Goal: Leave review/rating

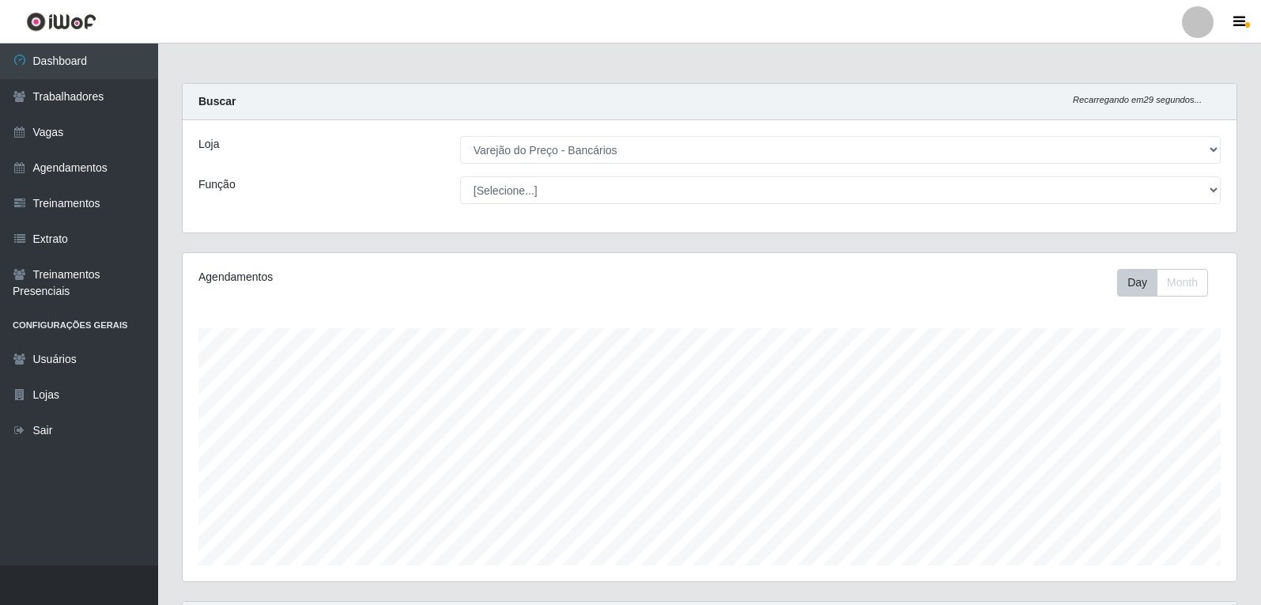
select select "157"
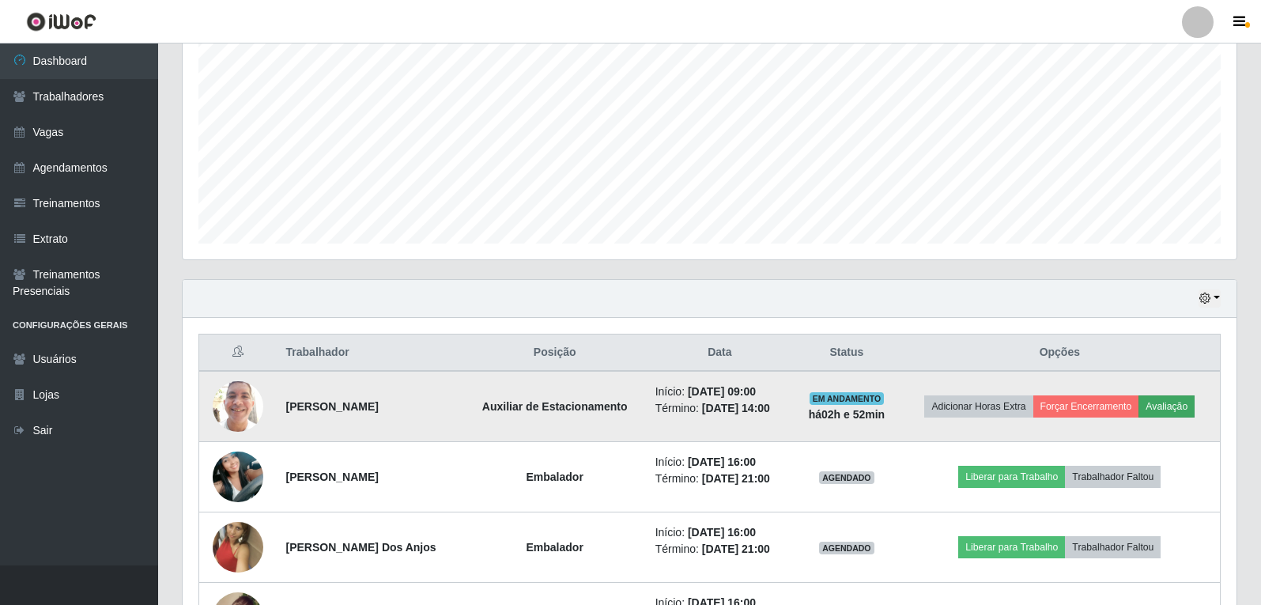
scroll to position [328, 1054]
click at [1168, 406] on button "Avaliação" at bounding box center [1167, 406] width 56 height 22
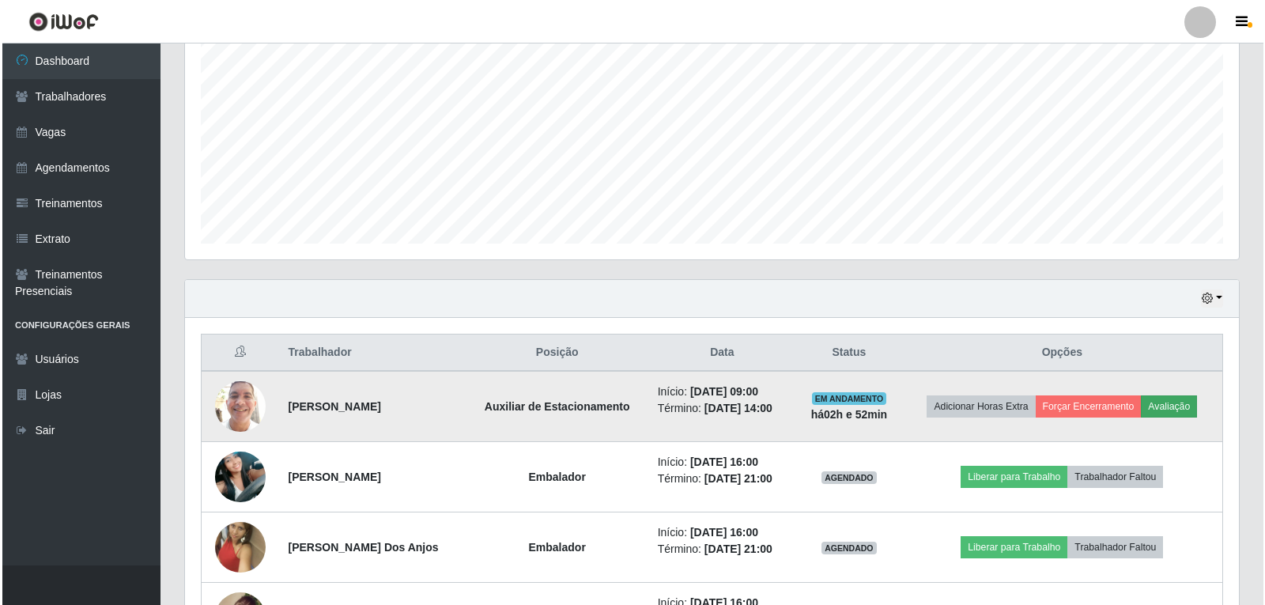
scroll to position [328, 1046]
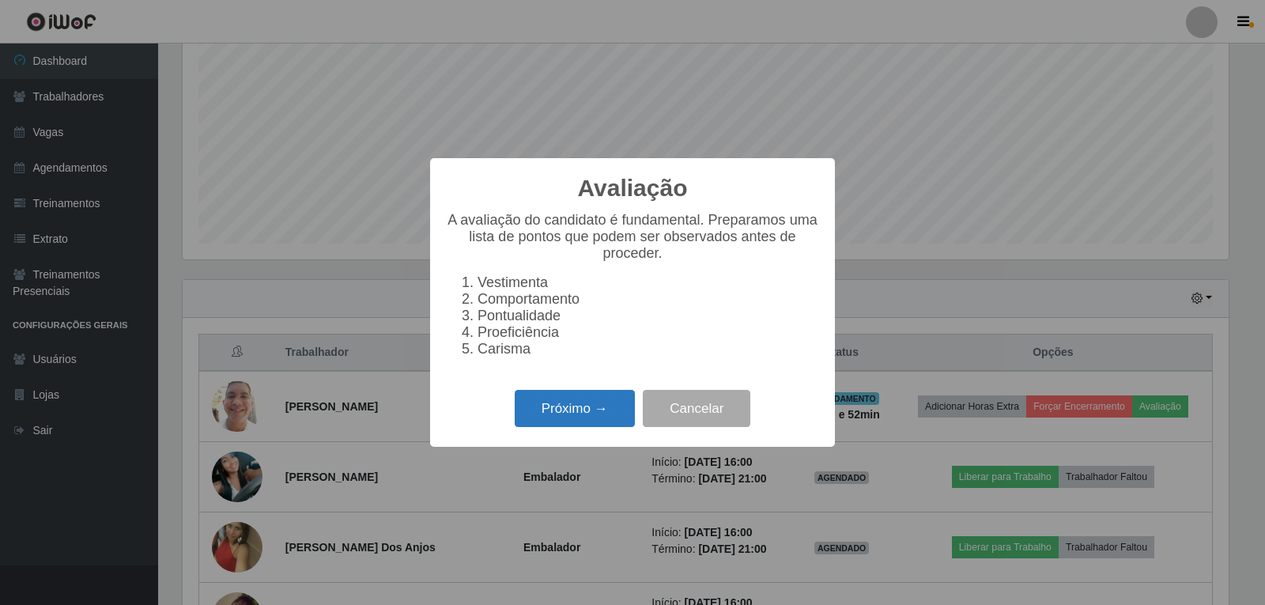
click at [593, 417] on button "Próximo →" at bounding box center [575, 408] width 120 height 37
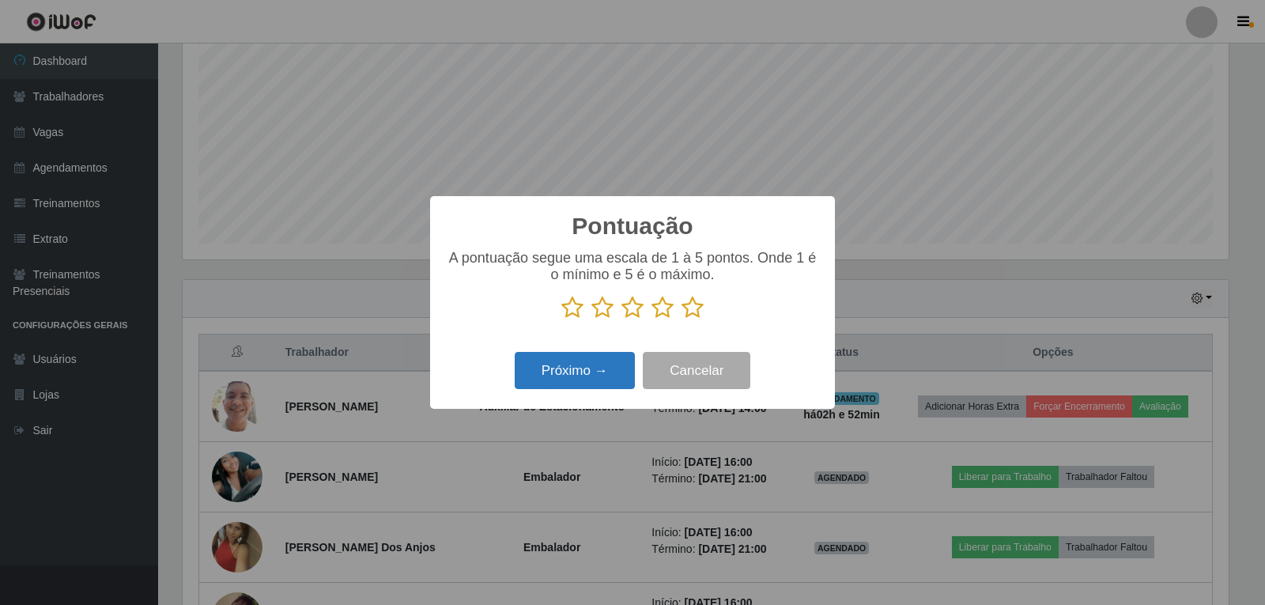
scroll to position [790398, 789680]
click at [704, 312] on p at bounding box center [632, 308] width 373 height 24
click at [704, 310] on p at bounding box center [632, 308] width 373 height 24
drag, startPoint x: 699, startPoint y: 310, endPoint x: 690, endPoint y: 313, distance: 9.3
click at [699, 310] on icon at bounding box center [693, 308] width 22 height 24
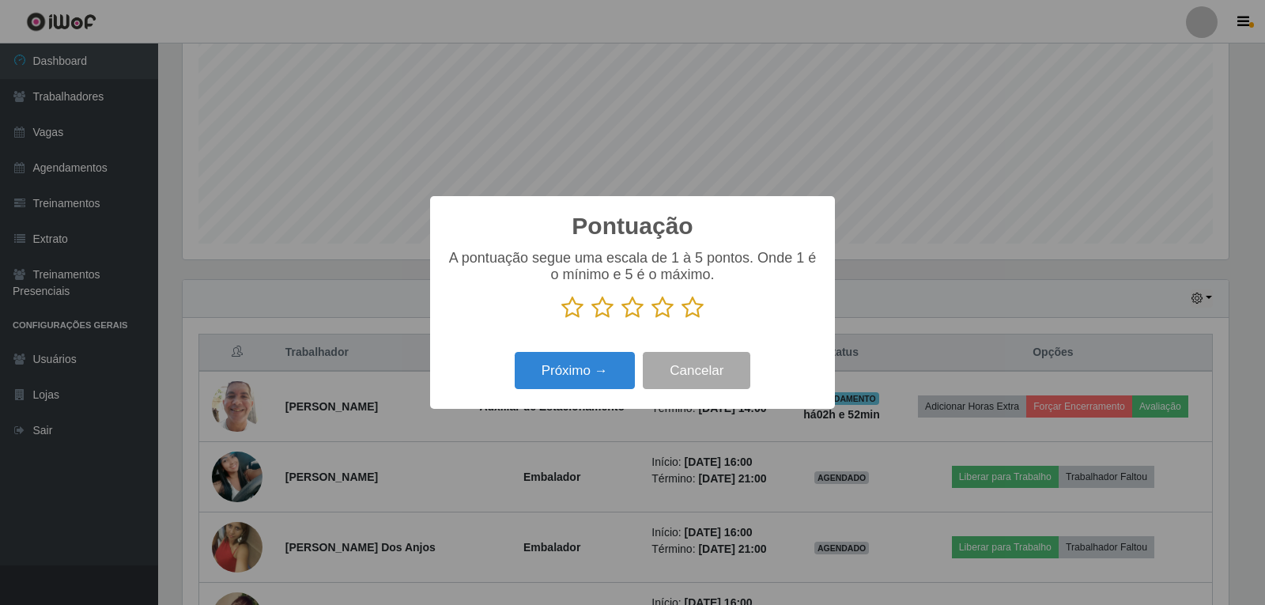
click at [682, 319] on input "radio" at bounding box center [682, 319] width 0 height 0
click at [617, 350] on div "Próximo → Cancelar" at bounding box center [632, 370] width 373 height 45
click at [614, 363] on button "Próximo →" at bounding box center [575, 370] width 120 height 37
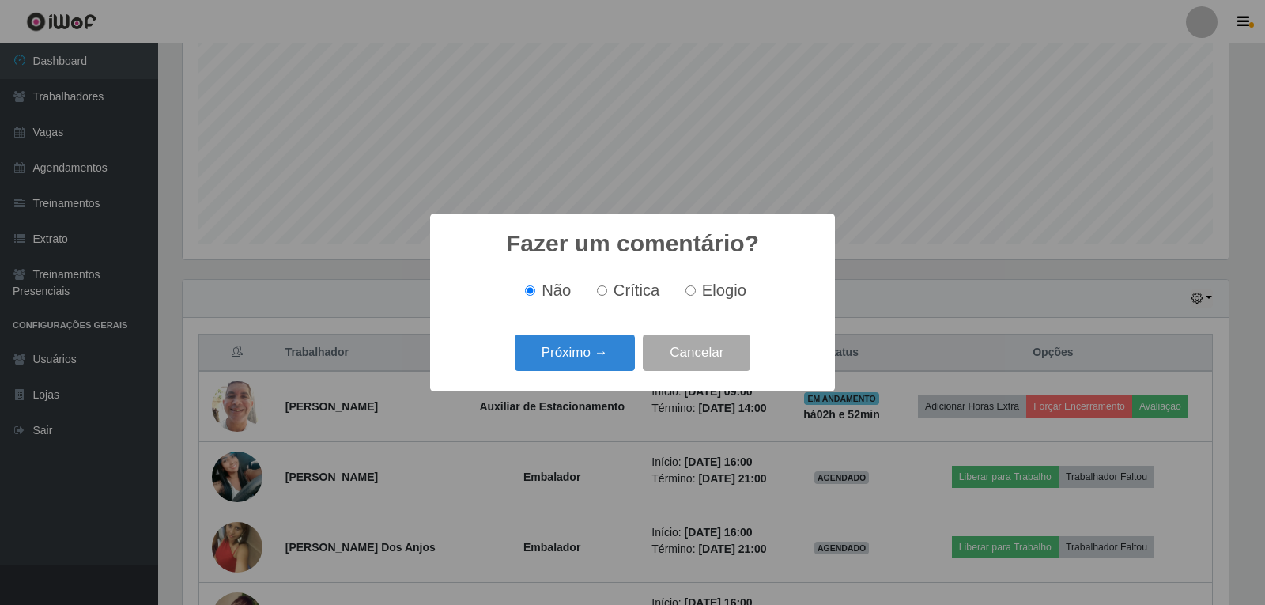
click at [614, 363] on button "Próximo →" at bounding box center [575, 352] width 120 height 37
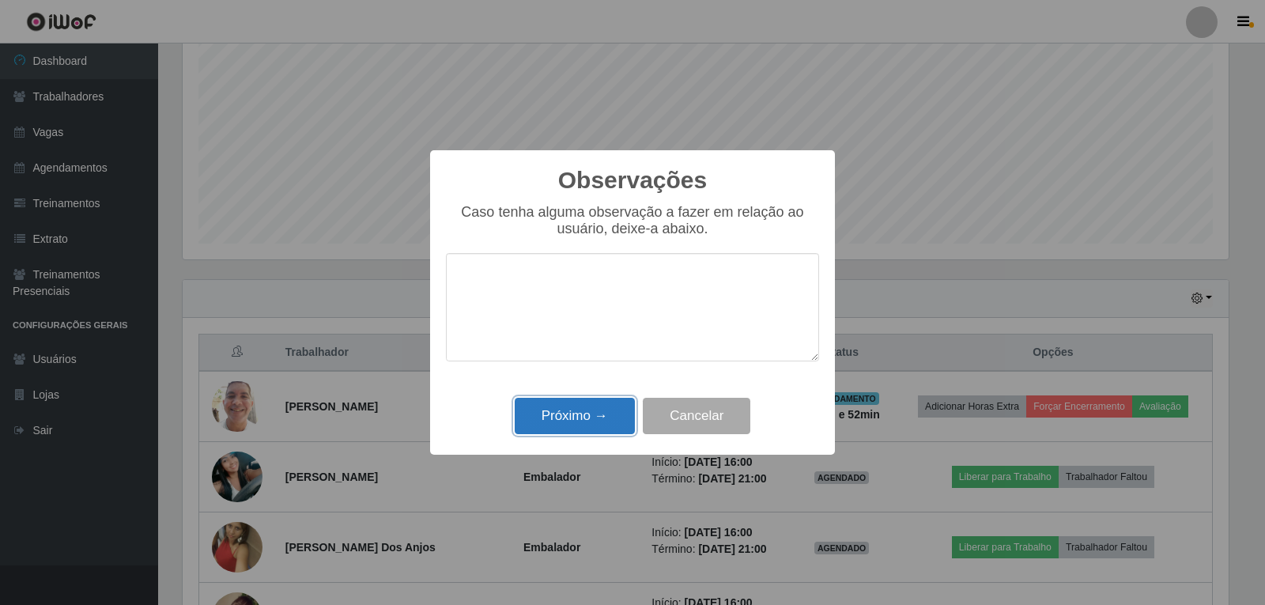
click at [606, 413] on button "Próximo →" at bounding box center [575, 416] width 120 height 37
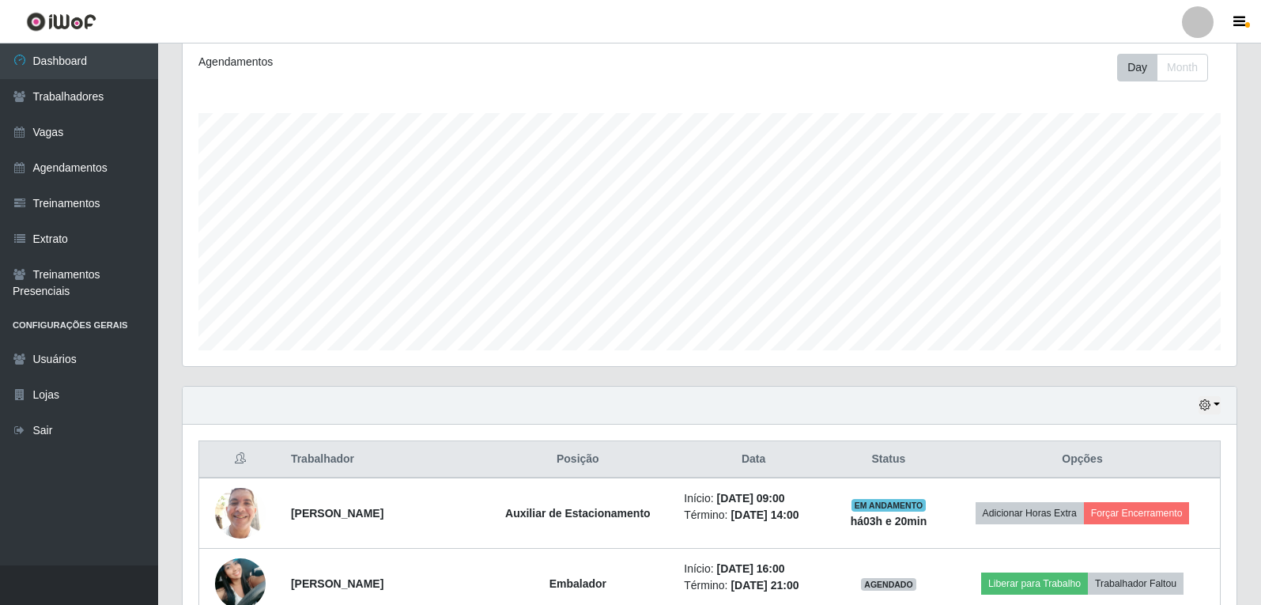
scroll to position [158, 0]
